Goal: Complete application form

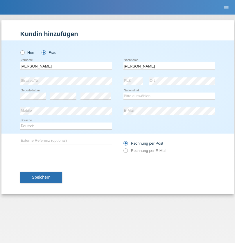
type input "[PERSON_NAME]"
select select "CH"
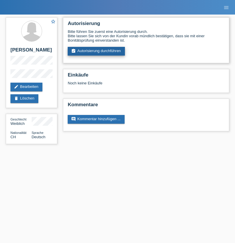
click at [96, 51] on link "assignment_turned_in Autorisierung durchführen" at bounding box center [96, 51] width 57 height 9
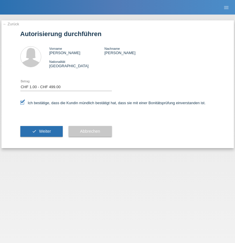
select select "1"
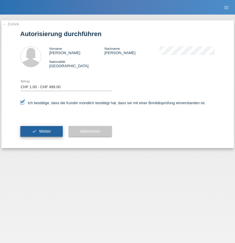
click at [41, 131] on span "Weiter" at bounding box center [45, 131] width 12 height 5
